Goal: Navigation & Orientation: Find specific page/section

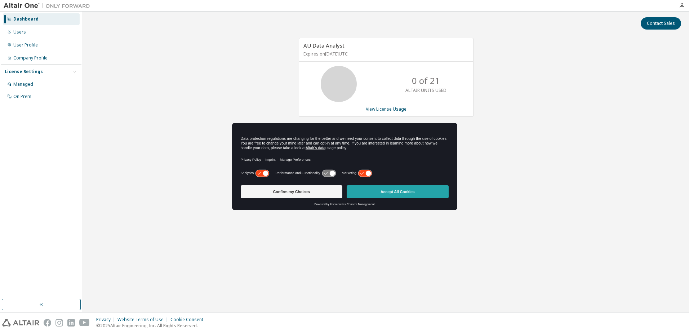
click at [366, 193] on button "Accept All Cookies" at bounding box center [398, 191] width 102 height 13
